Goal: Find contact information: Find contact information

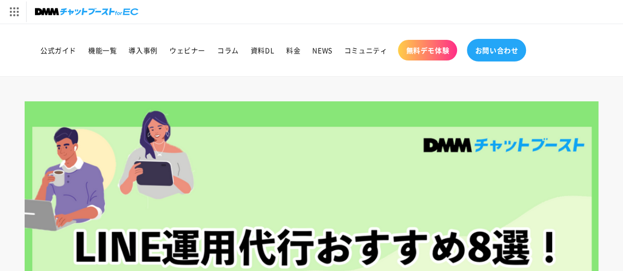
drag, startPoint x: 473, startPoint y: 72, endPoint x: 499, endPoint y: 44, distance: 38.7
click at [474, 71] on header "公式ガイド 機能一覧 導入事例 ウェビナー コラム 資料DL 料金 NEWS コミュニティ 無料デモ体験" at bounding box center [311, 50] width 623 height 52
click at [506, 35] on li "お問い合わせ" at bounding box center [496, 50] width 69 height 32
click at [496, 49] on span "お問い合わせ" at bounding box center [496, 50] width 43 height 9
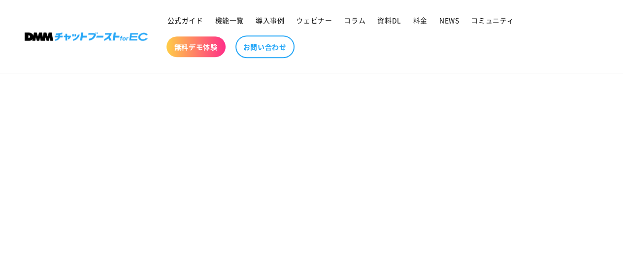
scroll to position [345, 0]
